Goal: Information Seeking & Learning: Understand process/instructions

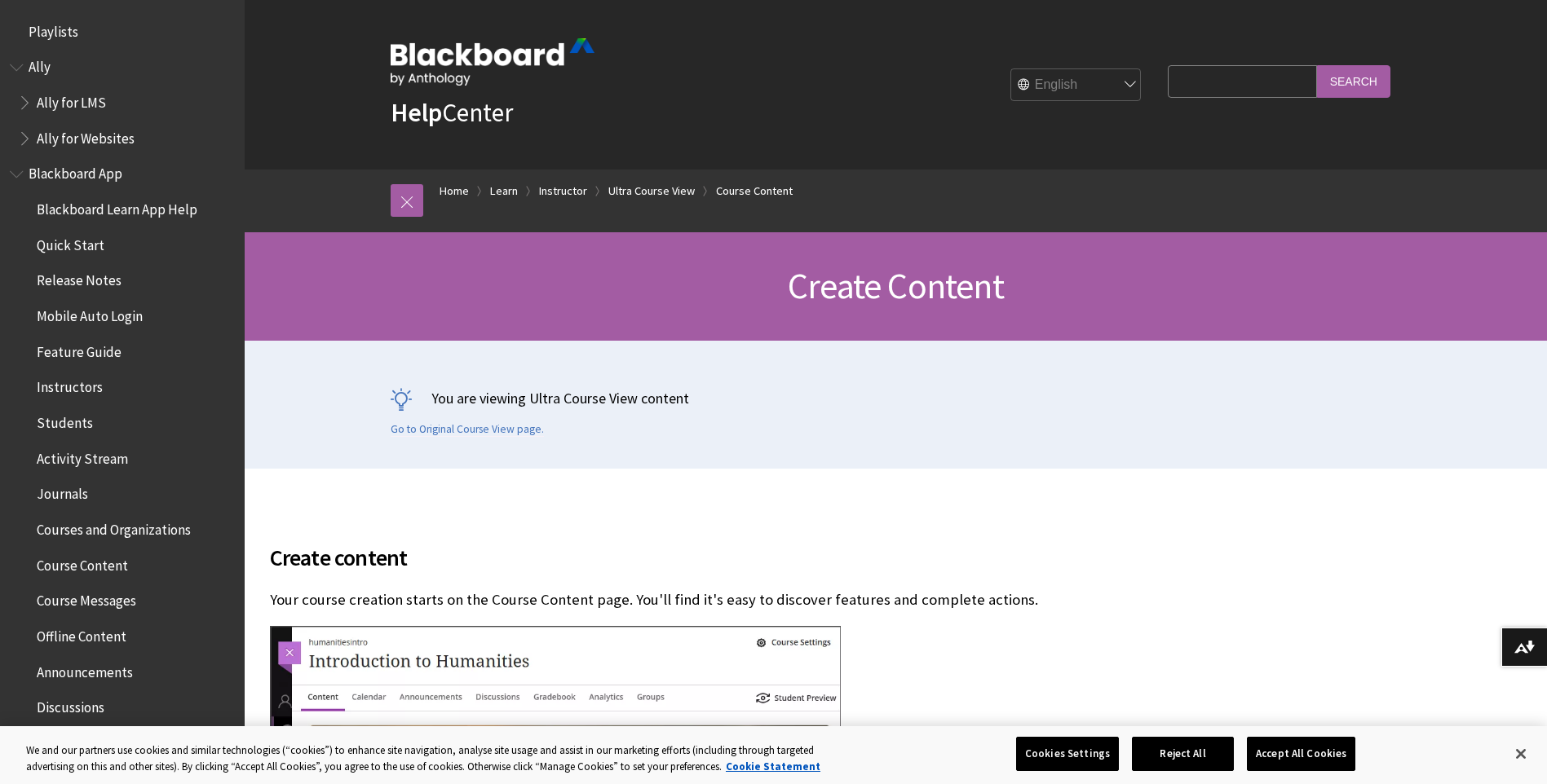
scroll to position [2446, 0]
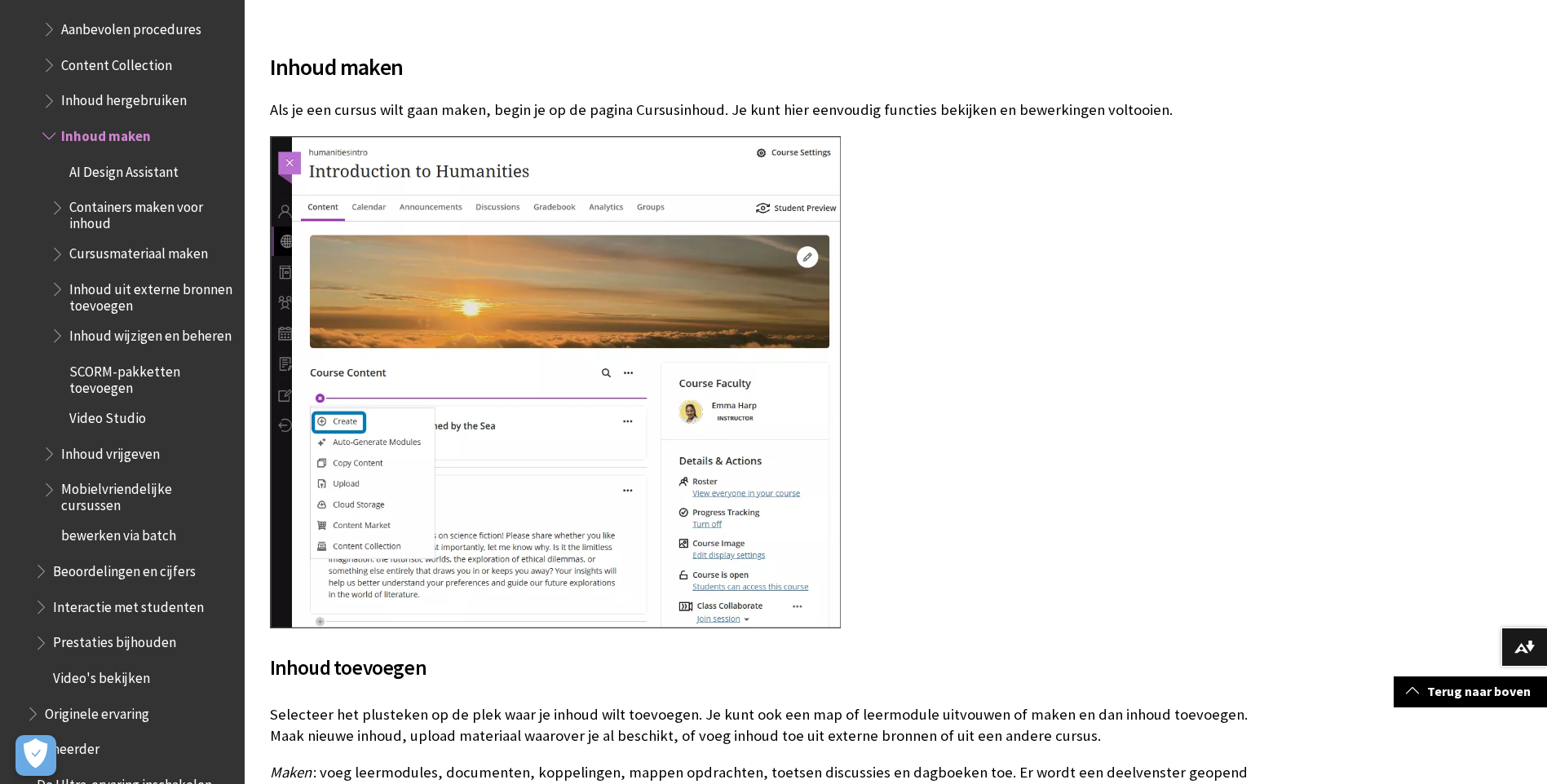
scroll to position [2205, 0]
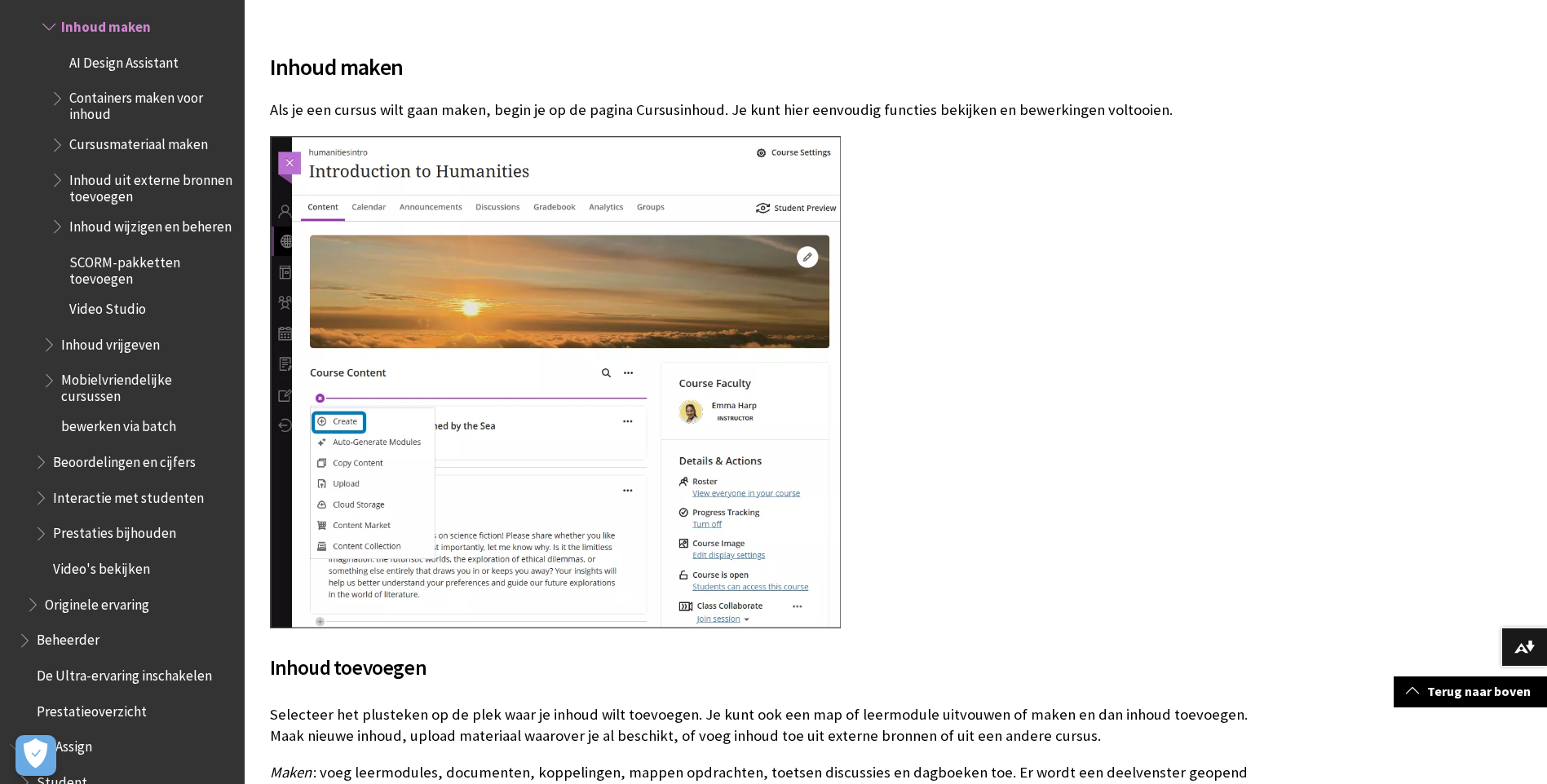
click at [109, 577] on span "Video's bekijken" at bounding box center [102, 566] width 97 height 22
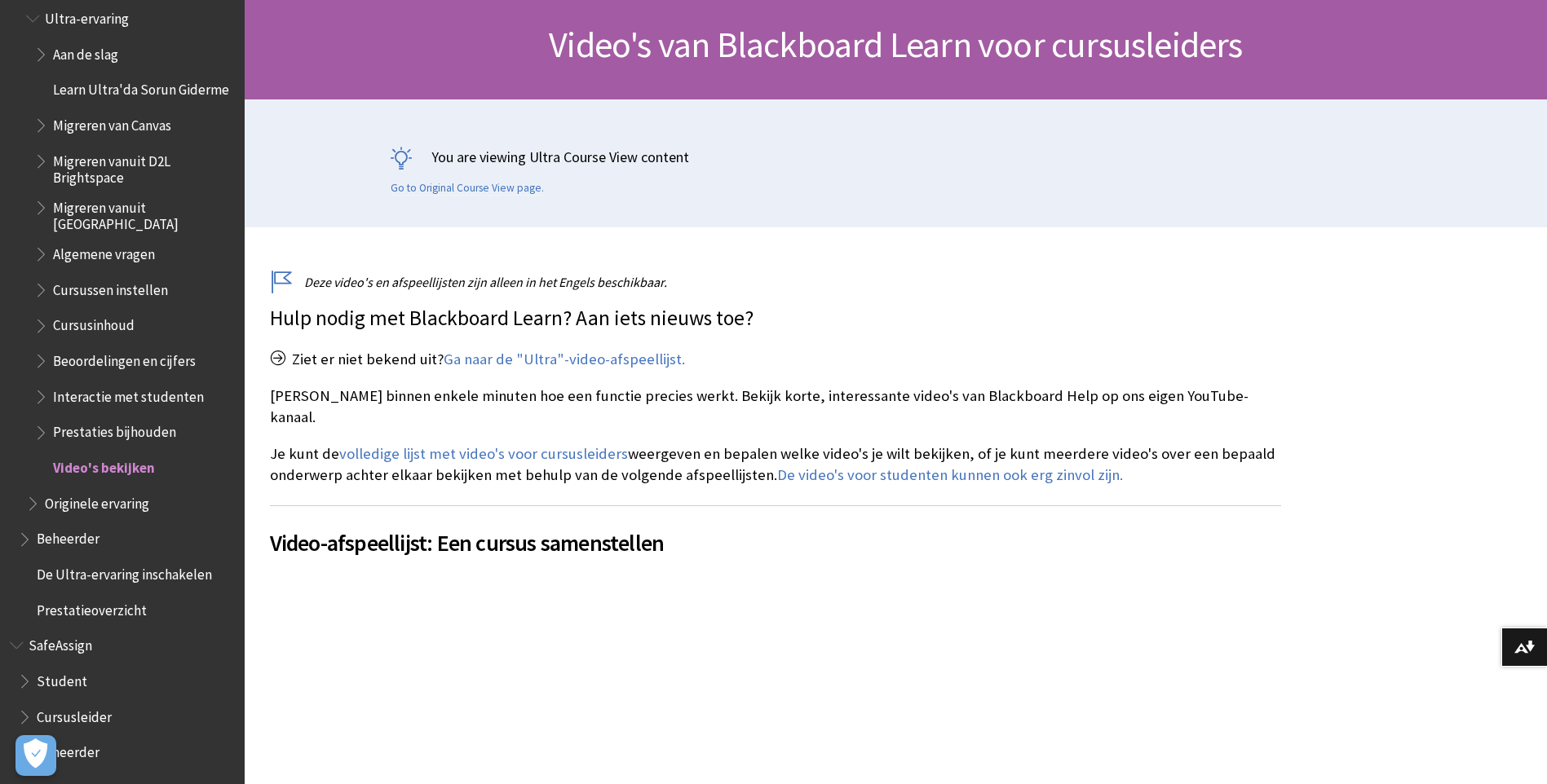
scroll to position [163, 0]
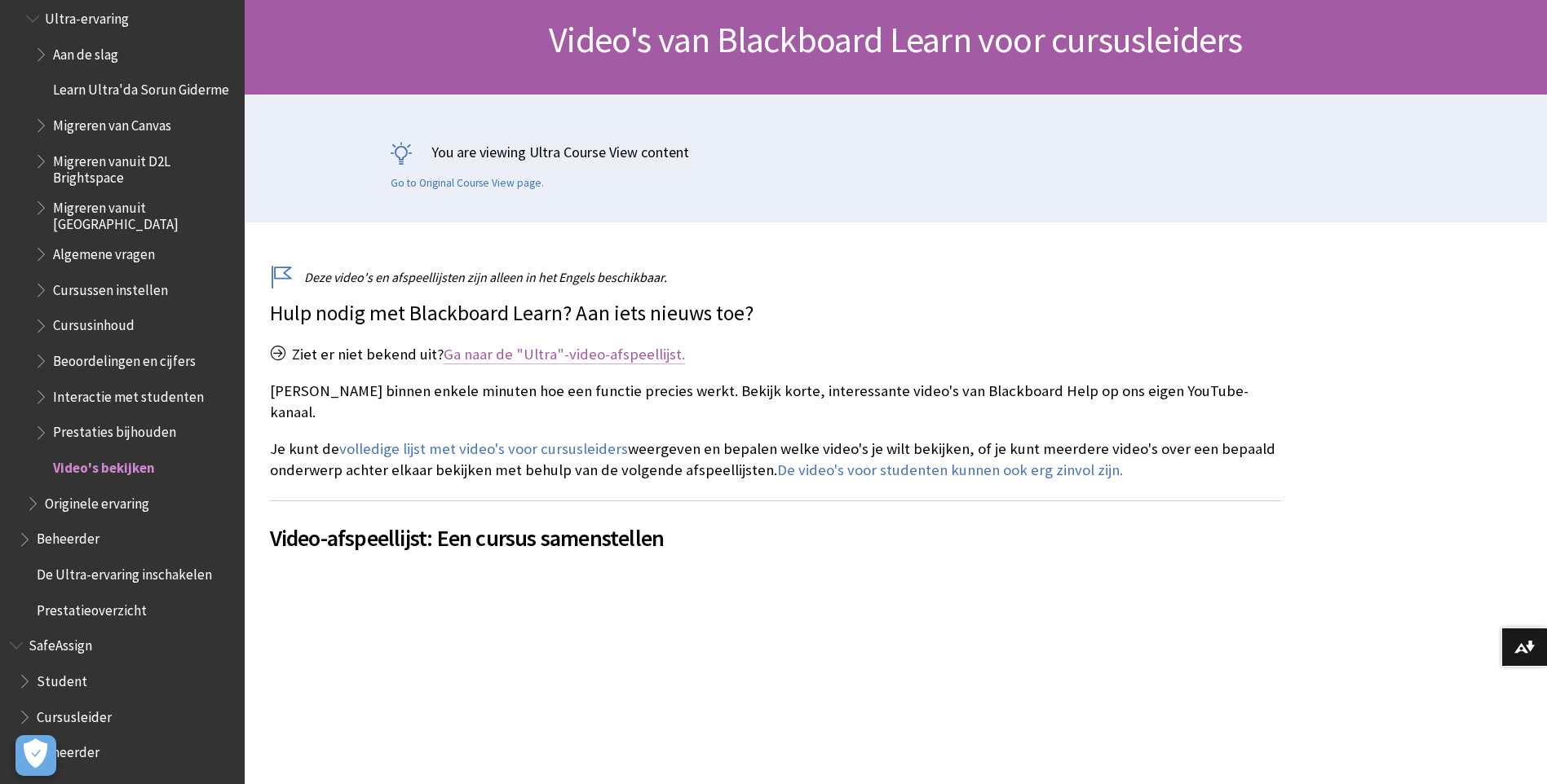
click at [549, 354] on link "Ga naar de "Ultra"-video-afspeellijst." at bounding box center [564, 354] width 241 height 20
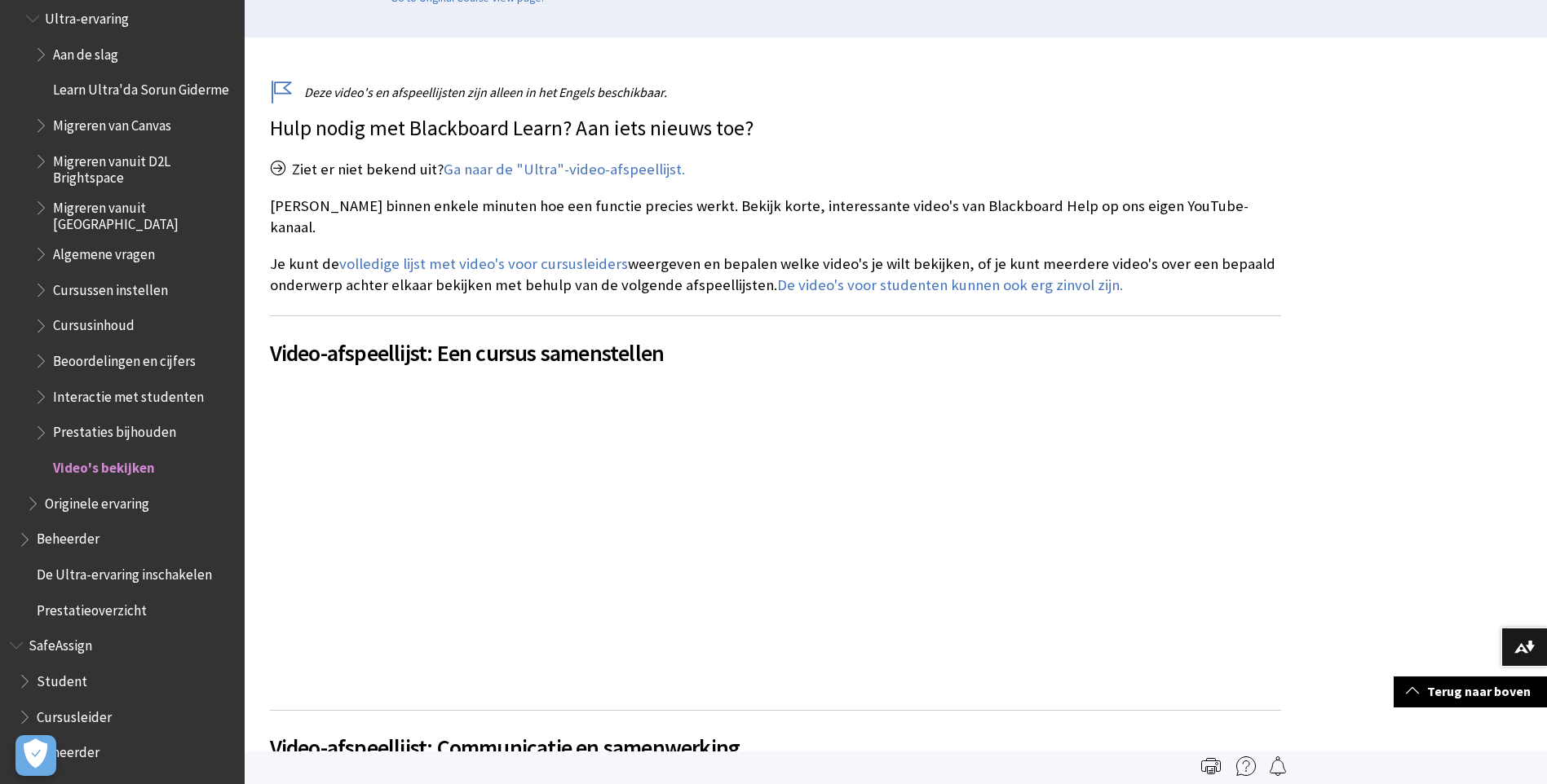
scroll to position [222, 0]
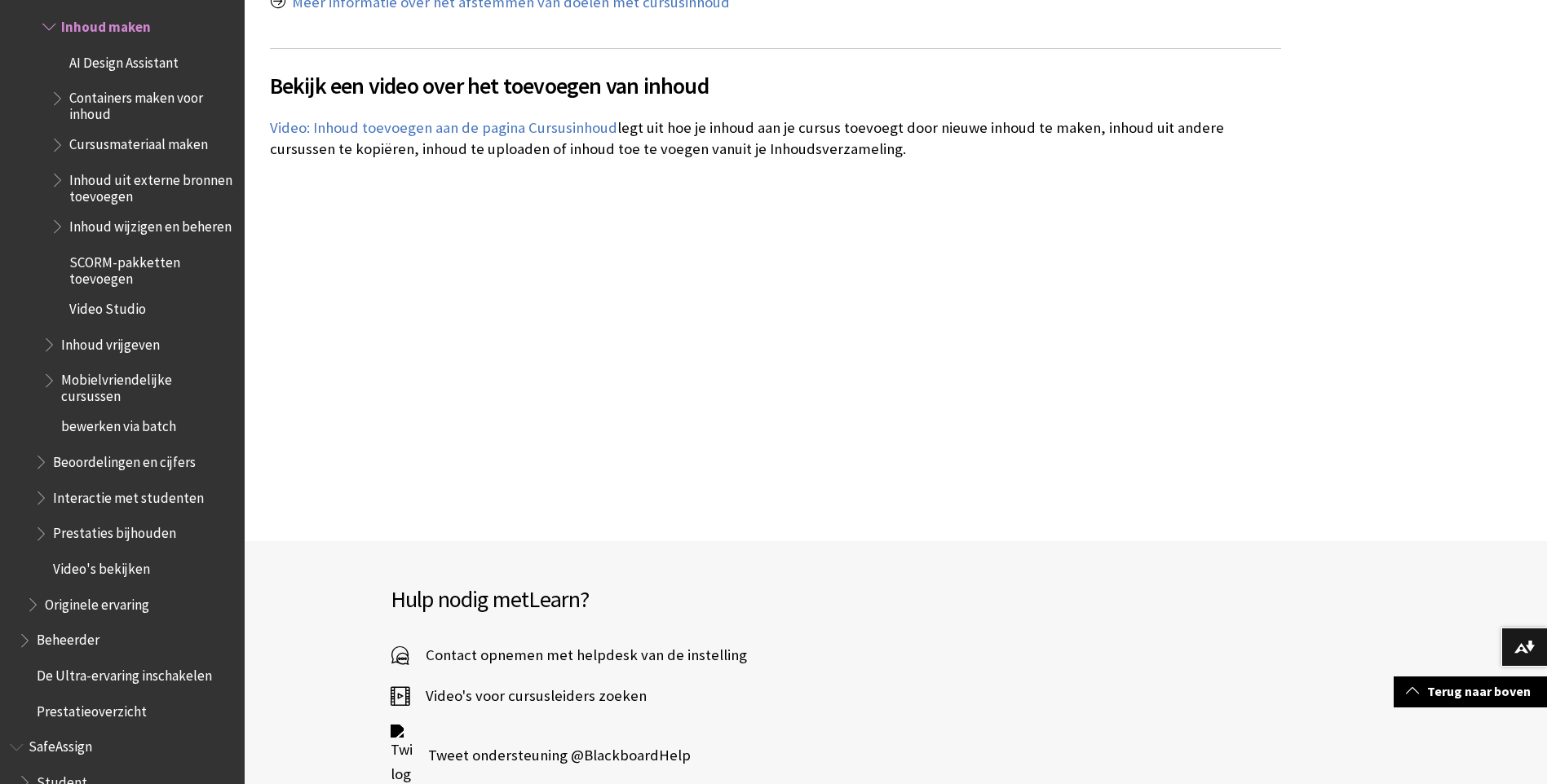
scroll to position [3260, 0]
